Goal: Task Accomplishment & Management: Manage account settings

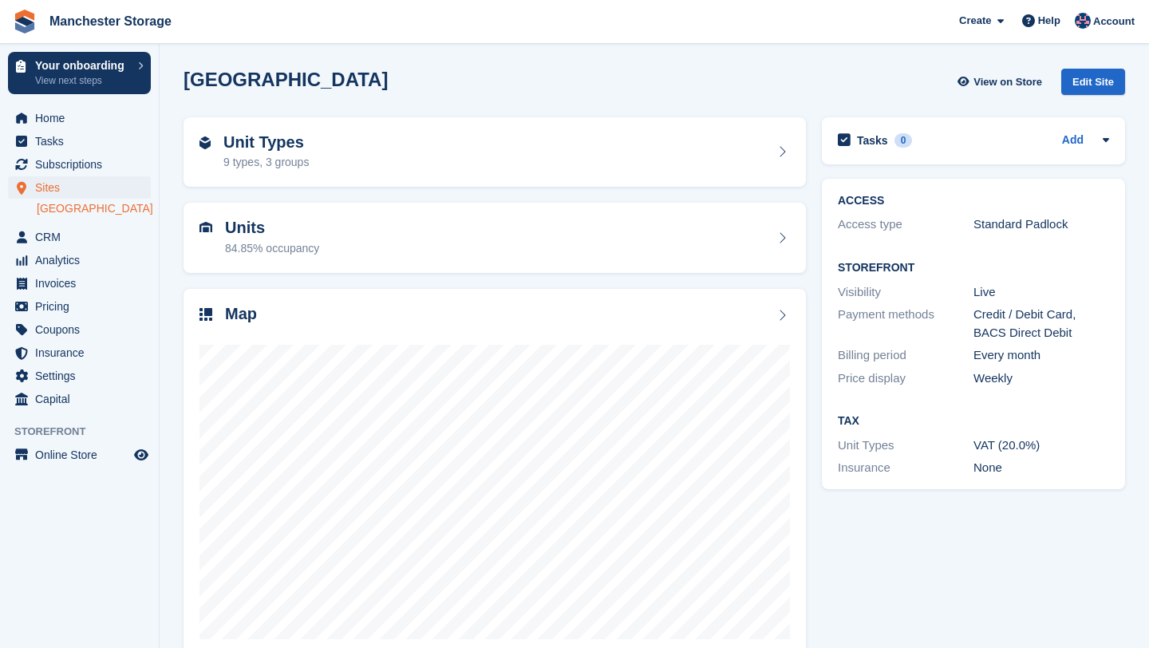
click at [1117, 35] on div "Create Subscription Invoice Contact Deal Discount Page Help Chat Support Submit…" at bounding box center [1047, 21] width 191 height 43
click at [1114, 29] on span "Account" at bounding box center [1113, 22] width 41 height 16
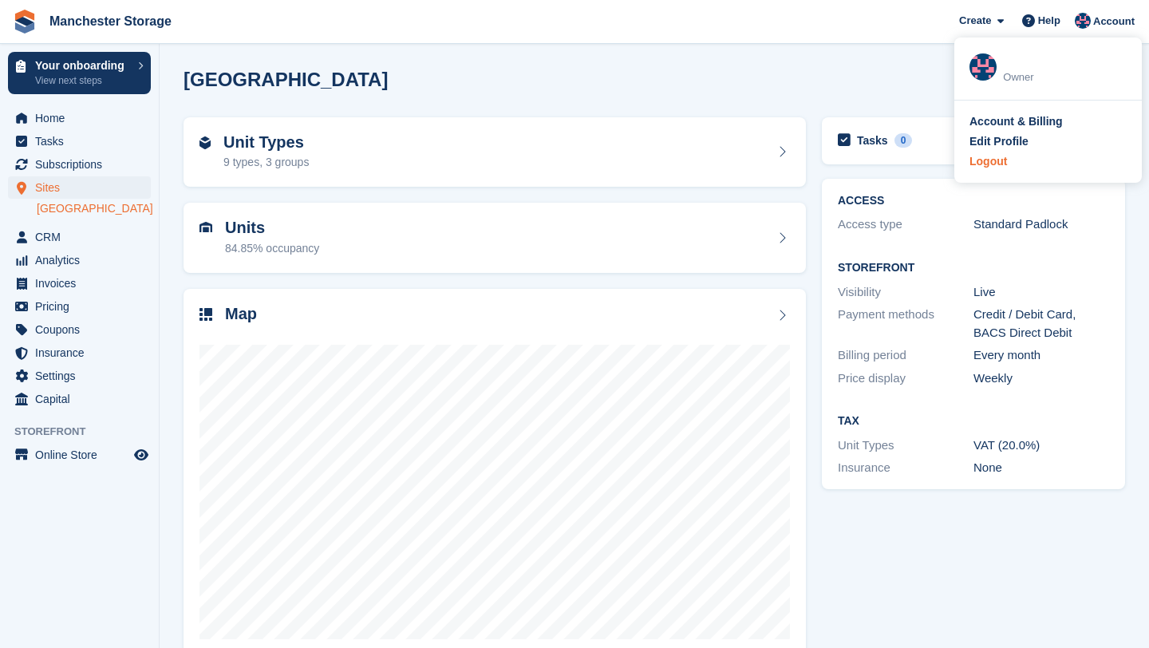
click at [1031, 167] on div "Logout" at bounding box center [1047, 161] width 157 height 17
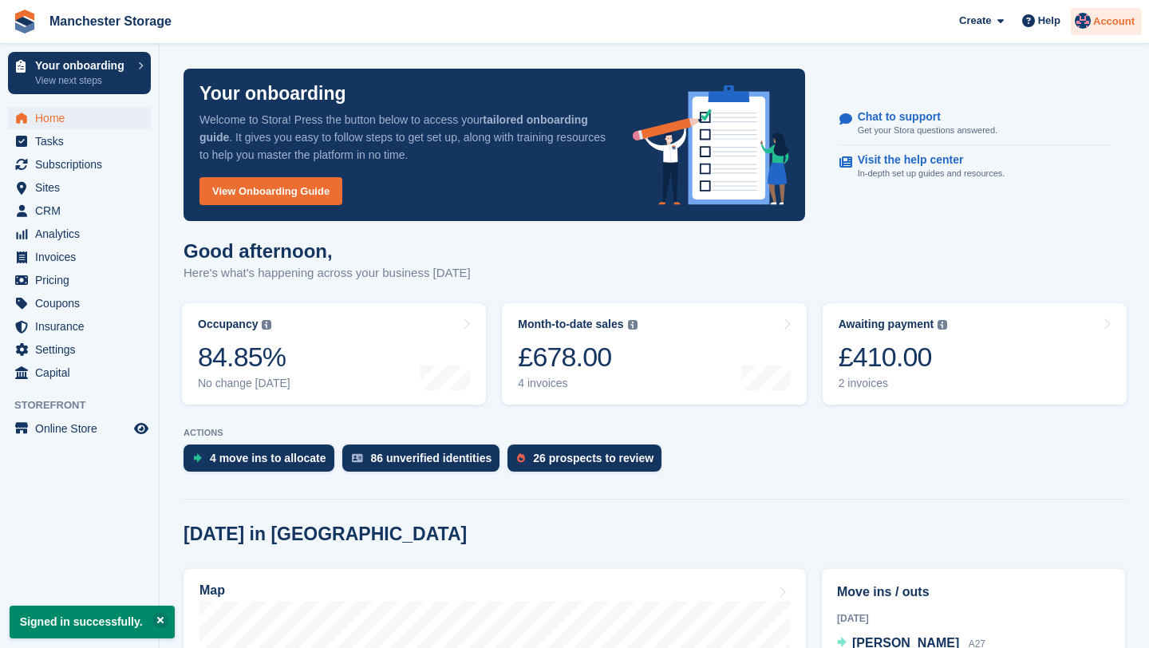
click at [1095, 25] on span "Account" at bounding box center [1113, 22] width 41 height 16
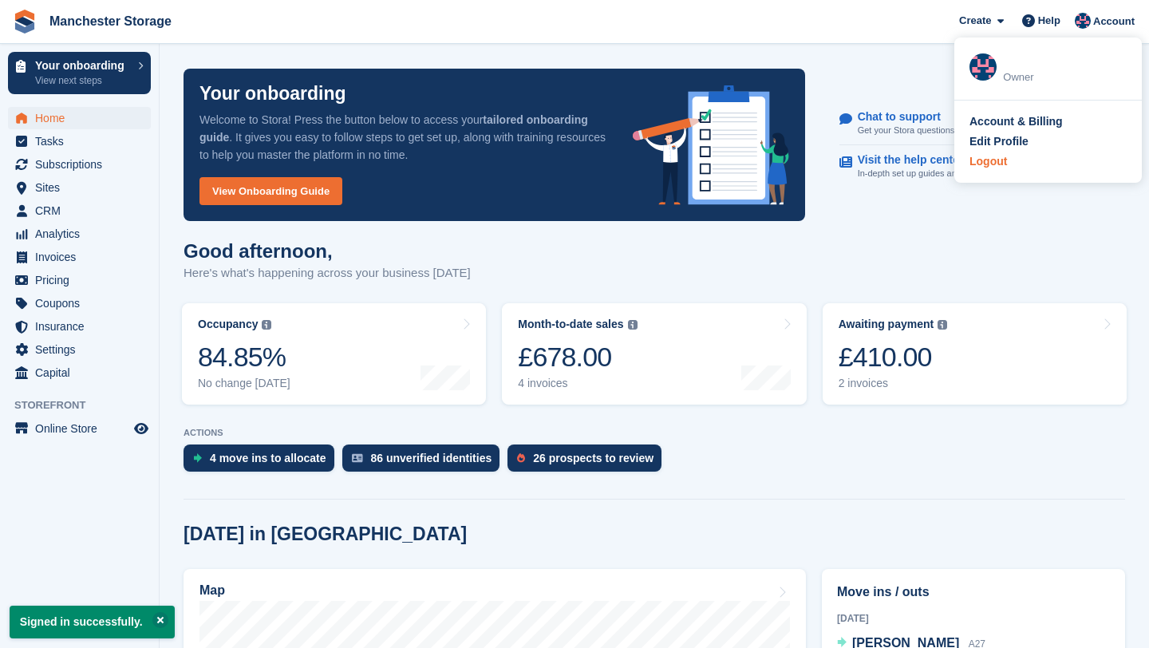
click at [1010, 160] on div "Logout" at bounding box center [1047, 161] width 157 height 17
